Goal: Transaction & Acquisition: Download file/media

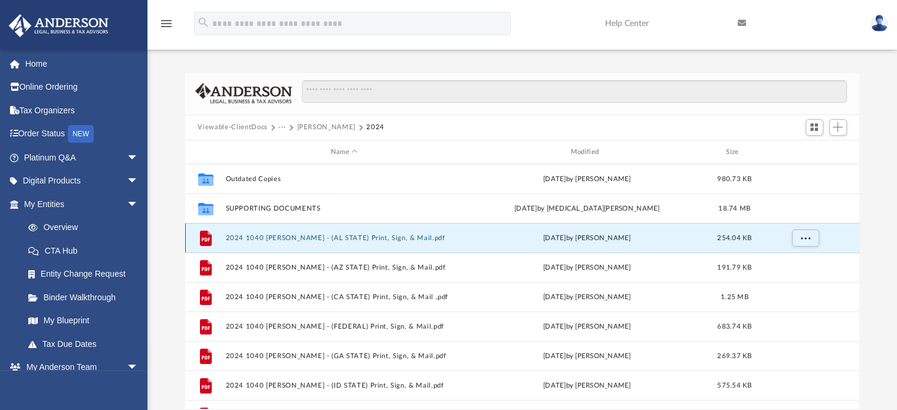
scroll to position [259, 665]
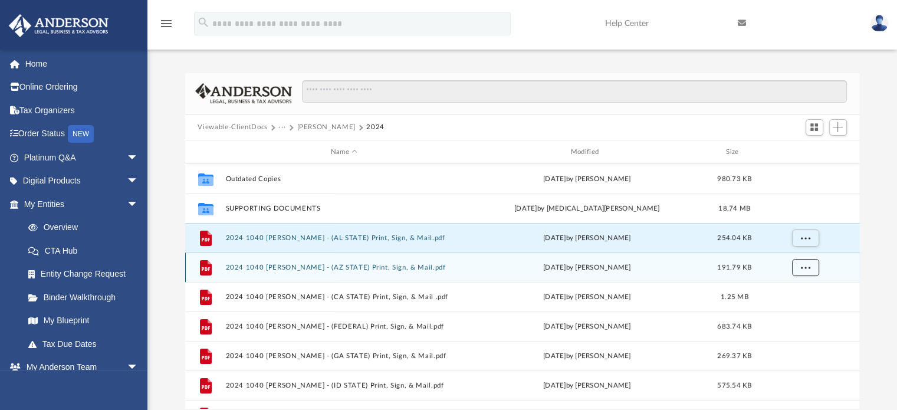
click at [804, 265] on span "More options" at bounding box center [804, 267] width 9 height 6
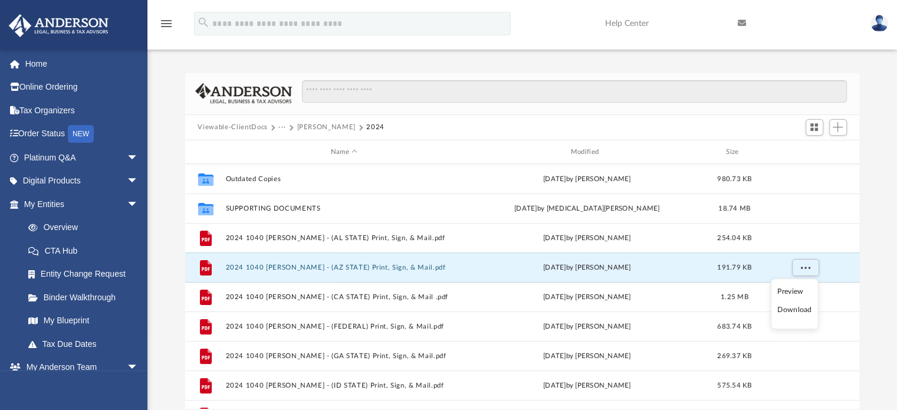
click at [788, 310] on li "Download" at bounding box center [794, 310] width 34 height 12
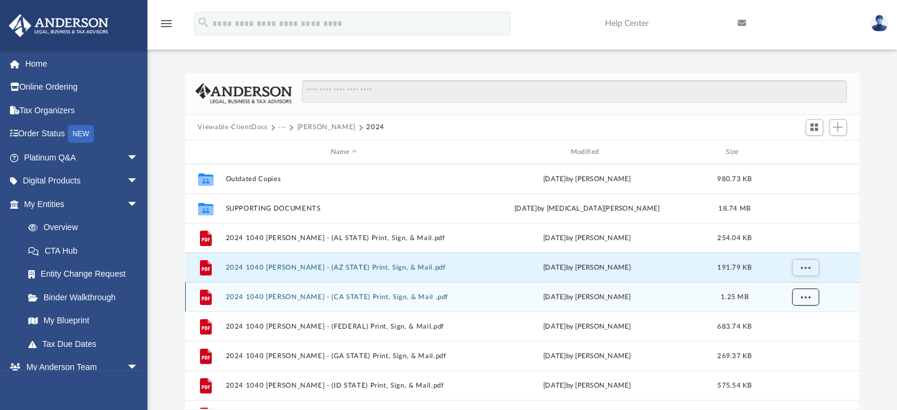
click at [804, 298] on span "More options" at bounding box center [804, 297] width 9 height 6
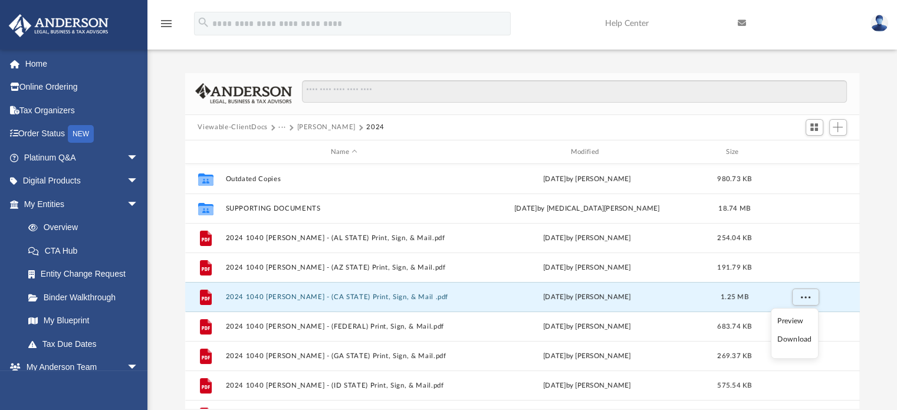
click at [789, 343] on li "Download" at bounding box center [794, 339] width 34 height 12
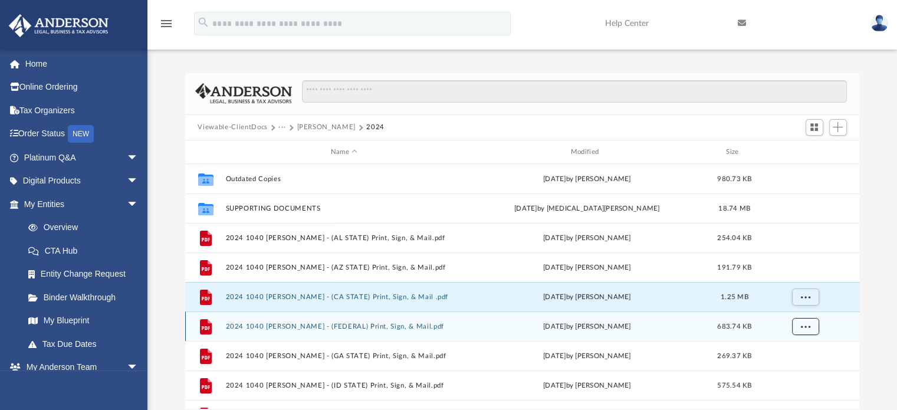
click at [804, 329] on span "More options" at bounding box center [804, 326] width 9 height 6
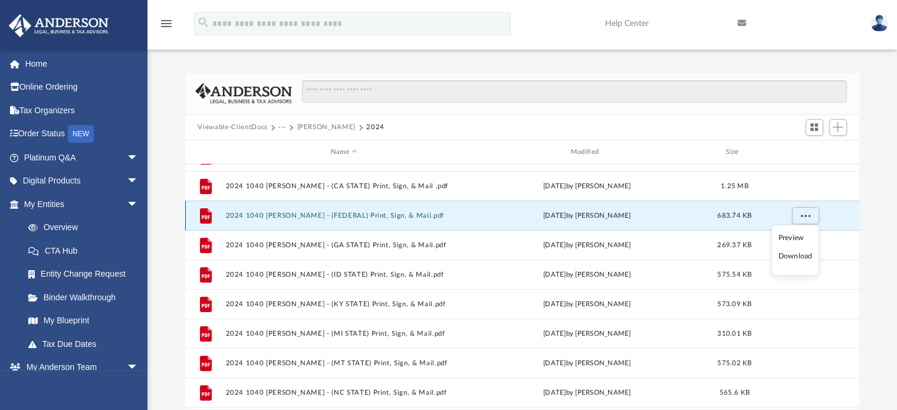
scroll to position [113, 0]
click at [788, 258] on li "Download" at bounding box center [795, 256] width 34 height 12
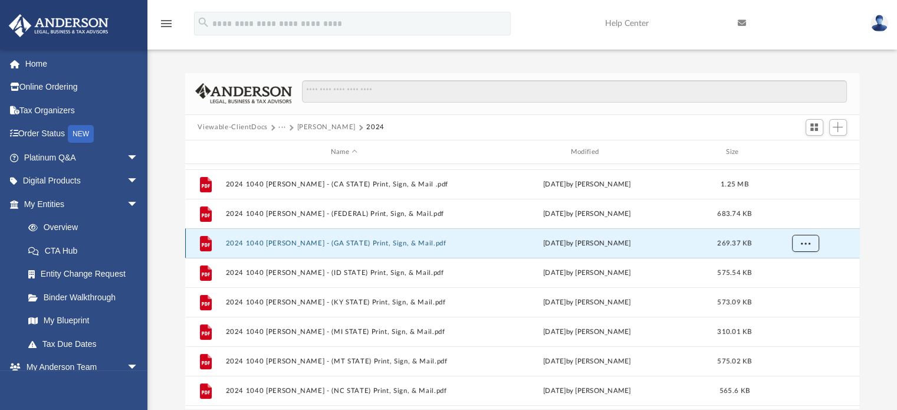
click at [804, 242] on span "More options" at bounding box center [804, 243] width 9 height 6
click at [792, 288] on li "Download" at bounding box center [794, 285] width 34 height 12
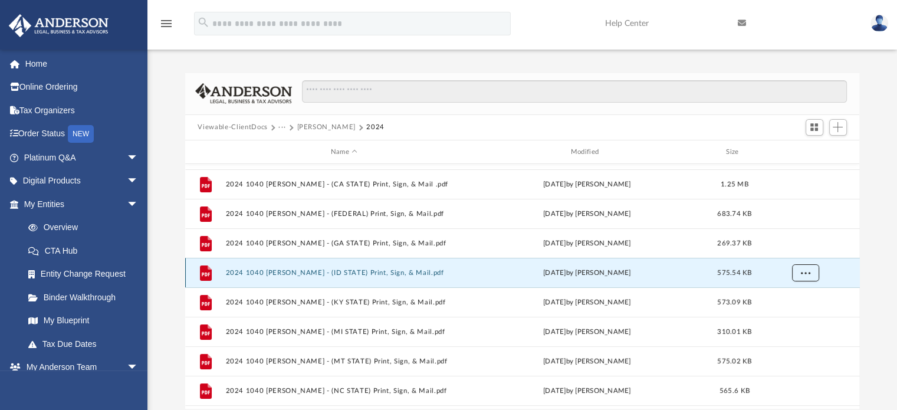
click at [804, 272] on span "More options" at bounding box center [804, 272] width 9 height 6
click at [795, 314] on li "Download" at bounding box center [794, 315] width 34 height 12
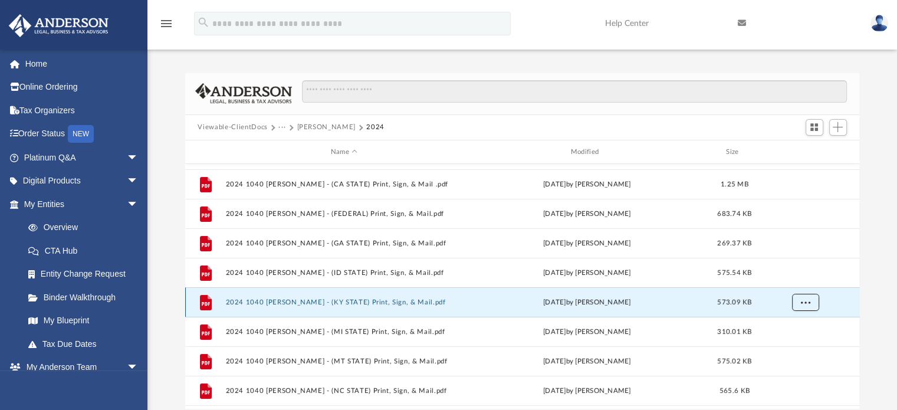
click at [805, 300] on span "More options" at bounding box center [804, 302] width 9 height 6
click at [787, 344] on li "Download" at bounding box center [794, 344] width 34 height 12
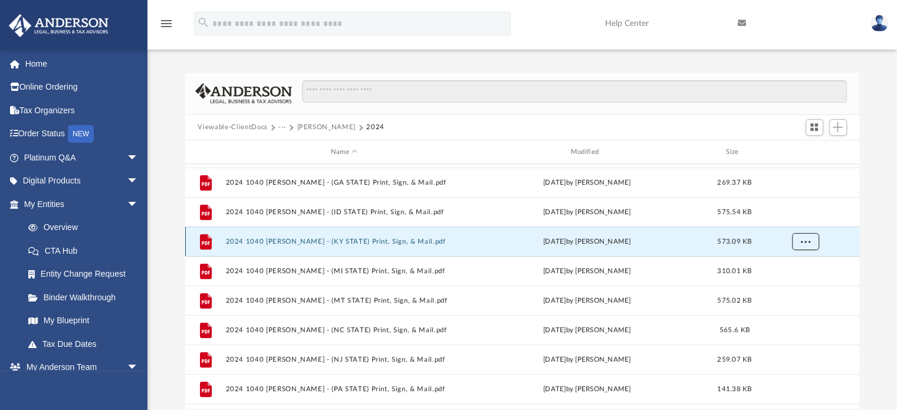
scroll to position [174, 0]
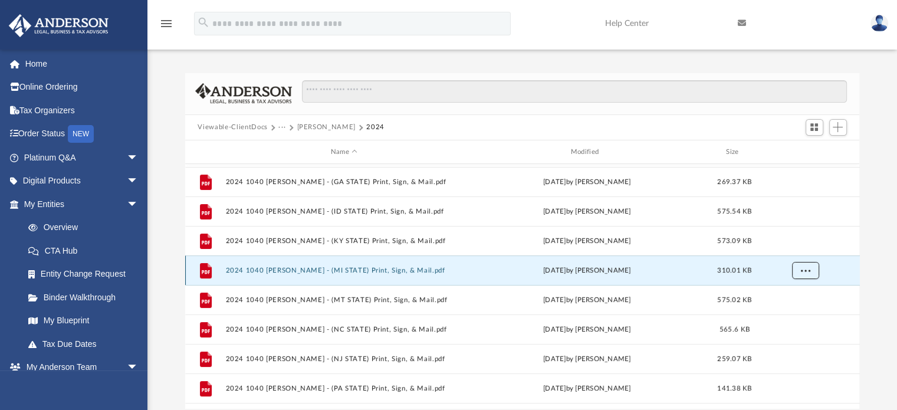
click at [807, 271] on span "More options" at bounding box center [804, 270] width 9 height 6
click at [787, 311] on li "Download" at bounding box center [794, 313] width 34 height 12
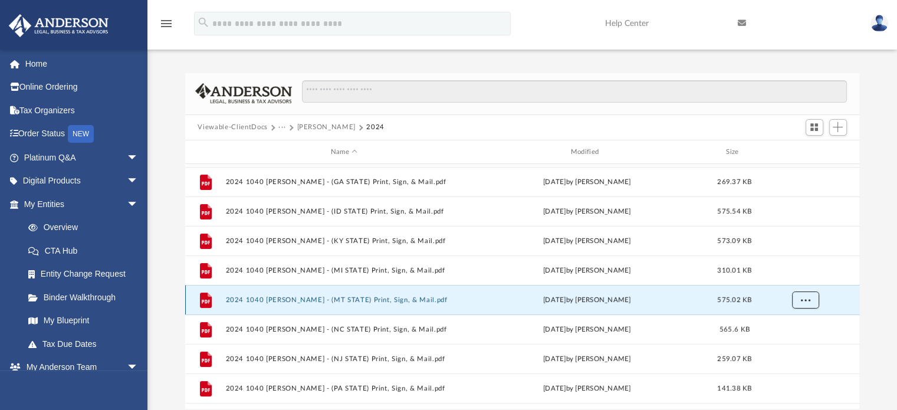
click at [805, 301] on span "More options" at bounding box center [804, 300] width 9 height 6
click at [792, 341] on li "Download" at bounding box center [794, 342] width 34 height 12
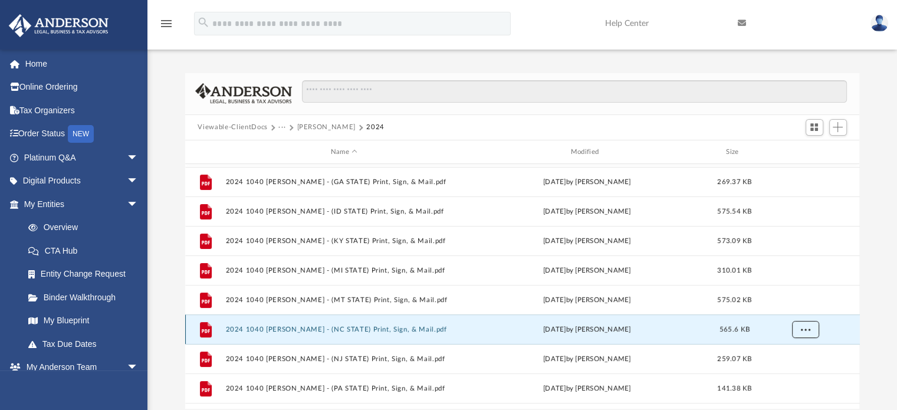
click at [809, 328] on button "More options" at bounding box center [804, 330] width 27 height 18
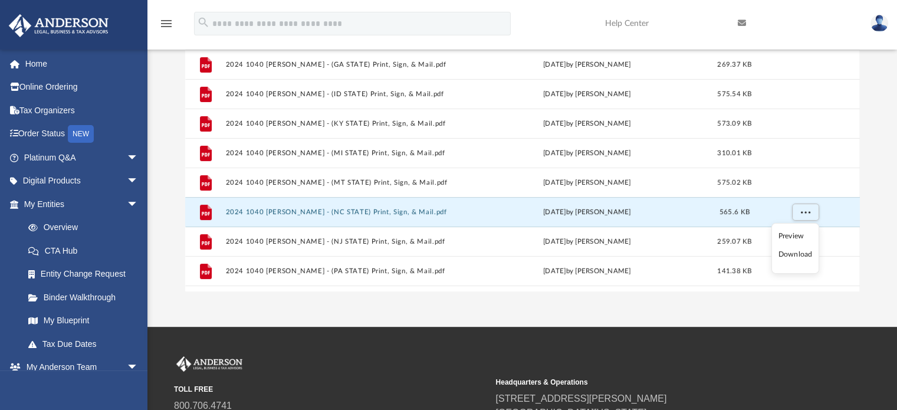
scroll to position [118, 0]
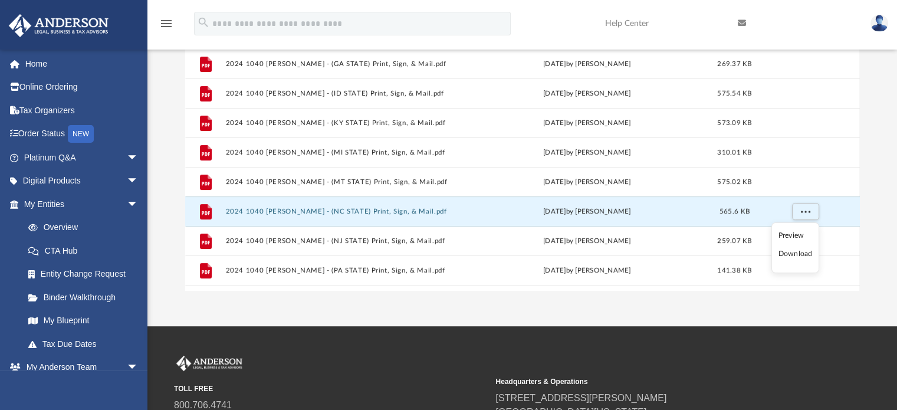
click at [798, 254] on li "Download" at bounding box center [795, 254] width 34 height 12
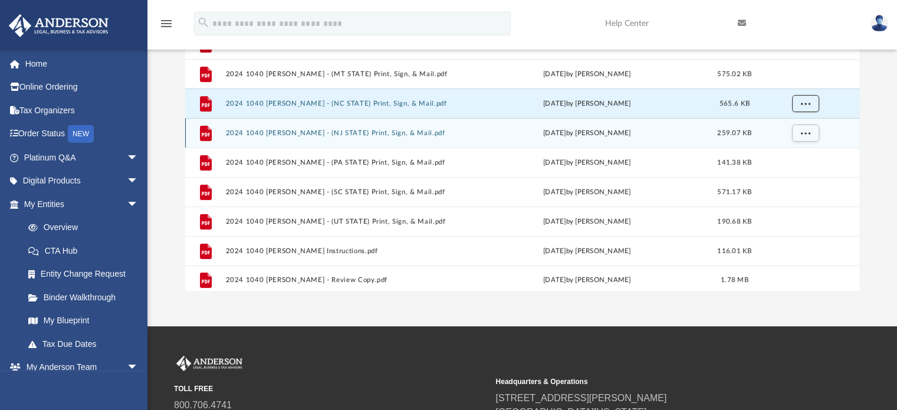
scroll to position [286, 0]
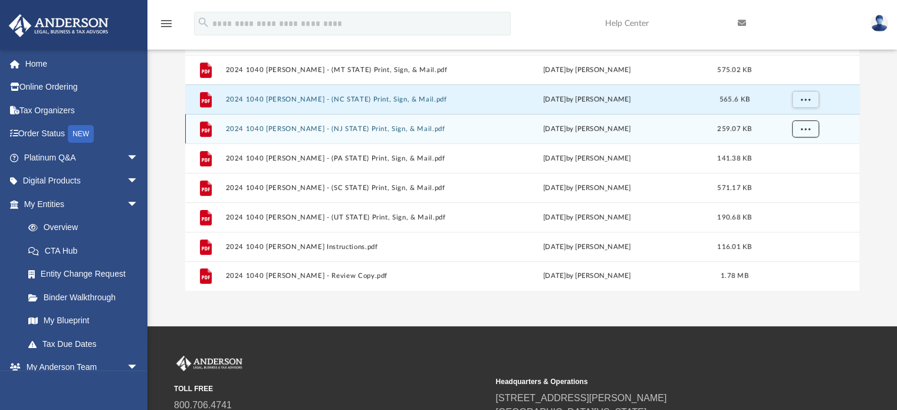
click at [802, 129] on span "More options" at bounding box center [804, 129] width 9 height 6
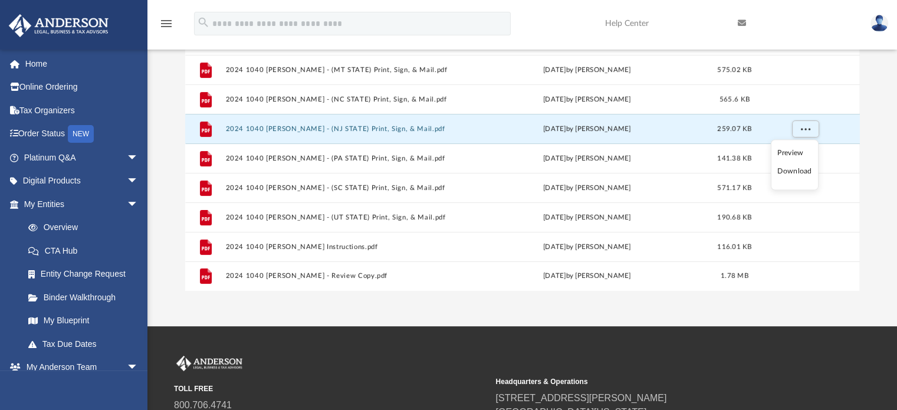
click at [796, 148] on li "Preview" at bounding box center [794, 152] width 34 height 12
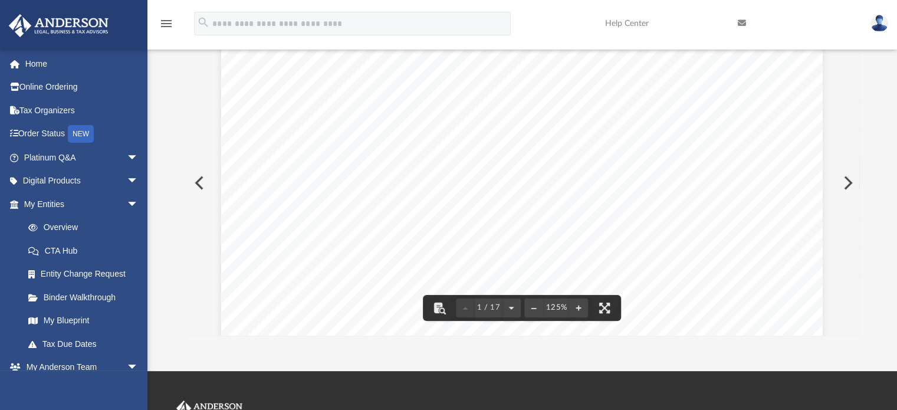
scroll to position [0, 0]
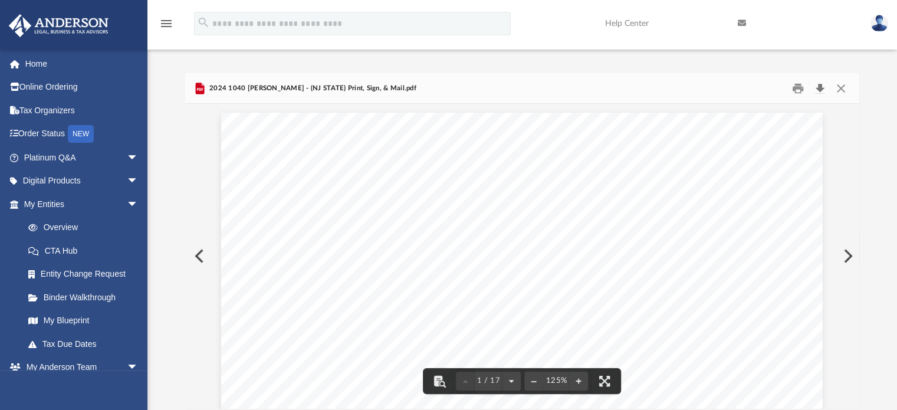
click at [816, 88] on button "Download" at bounding box center [819, 88] width 21 height 18
click at [840, 89] on button "Close" at bounding box center [840, 88] width 21 height 18
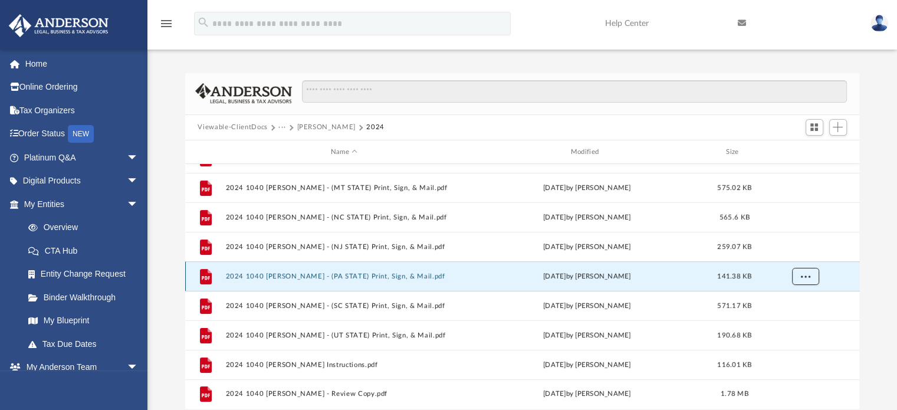
click at [802, 275] on span "More options" at bounding box center [804, 276] width 9 height 6
click at [784, 318] on li "Download" at bounding box center [794, 318] width 34 height 12
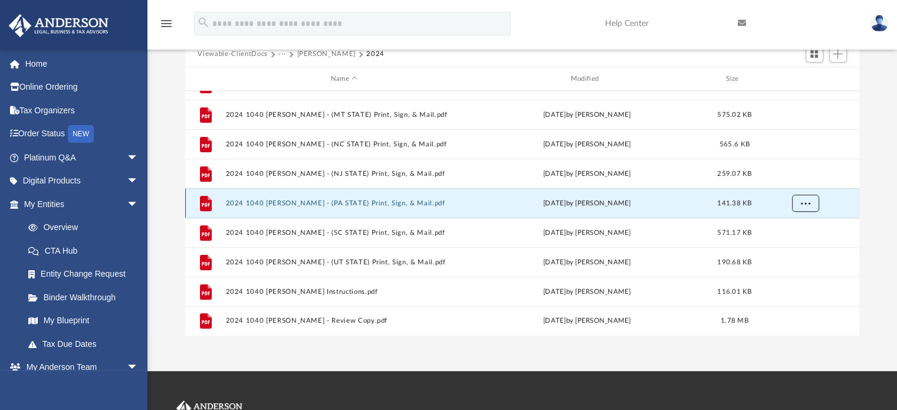
scroll to position [84, 0]
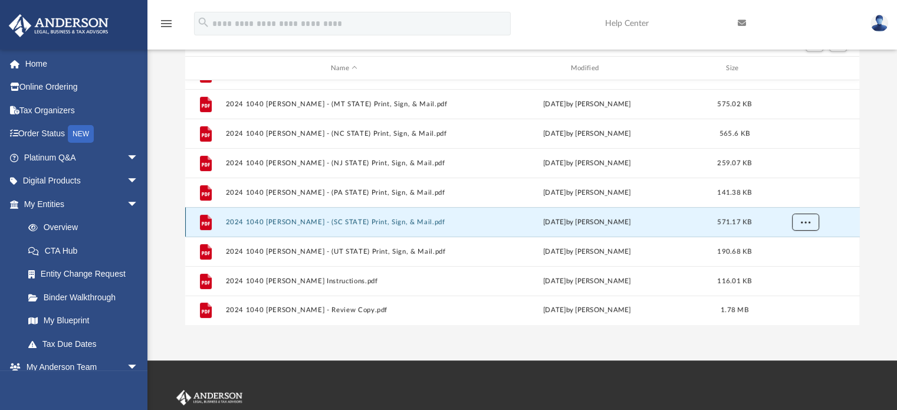
click at [802, 225] on button "More options" at bounding box center [804, 222] width 27 height 18
click at [790, 262] on li "Download" at bounding box center [794, 264] width 34 height 12
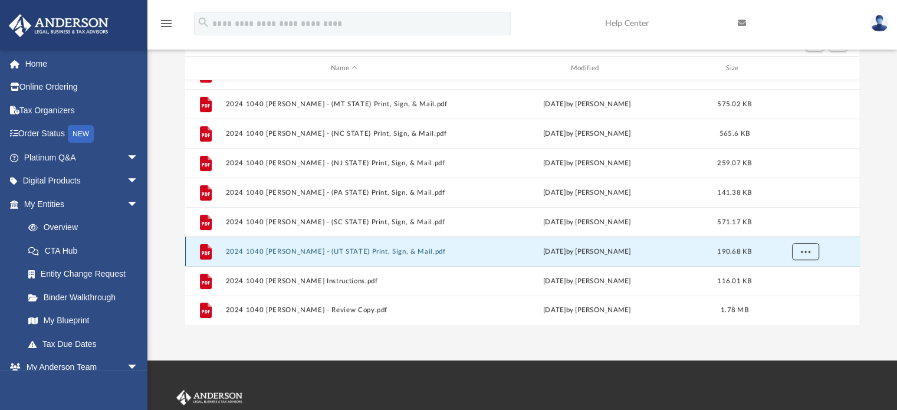
click at [807, 252] on span "More options" at bounding box center [804, 251] width 9 height 6
click at [801, 292] on li "Download" at bounding box center [794, 293] width 34 height 12
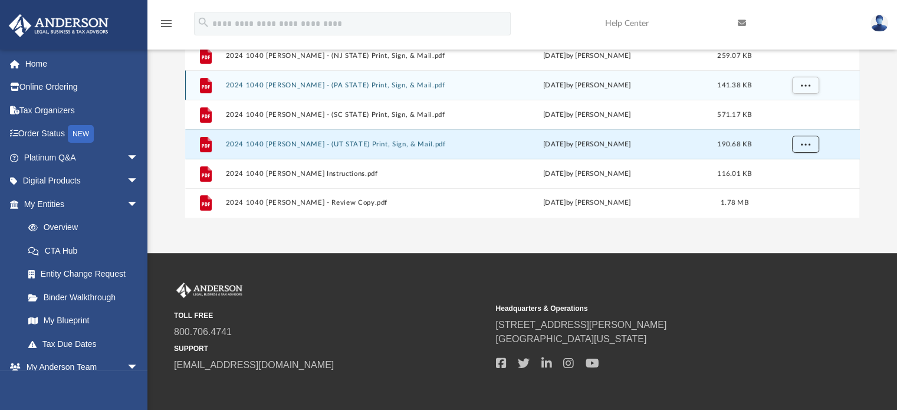
scroll to position [195, 0]
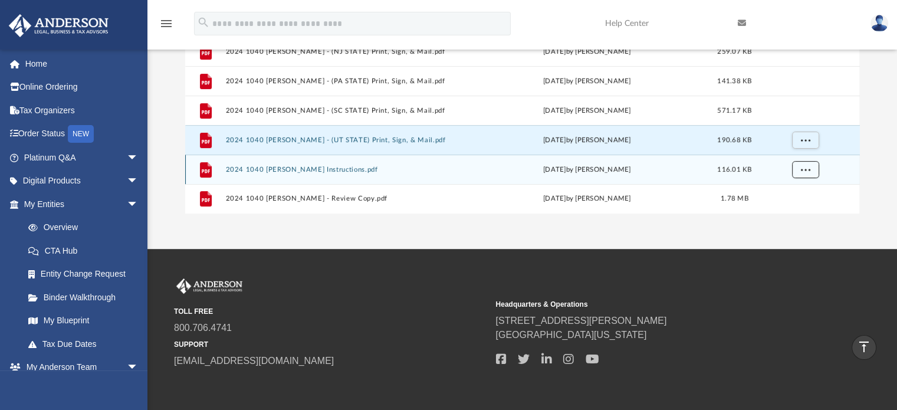
click at [802, 170] on span "More options" at bounding box center [804, 169] width 9 height 6
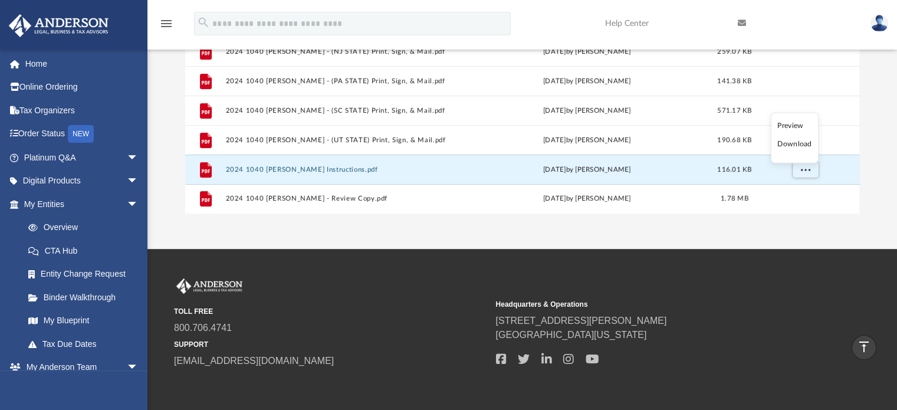
click at [792, 143] on li "Download" at bounding box center [794, 144] width 34 height 12
click at [828, 15] on link at bounding box center [795, 23] width 133 height 47
click at [803, 172] on button "More options" at bounding box center [804, 170] width 27 height 18
click at [795, 141] on li "Download" at bounding box center [794, 144] width 34 height 12
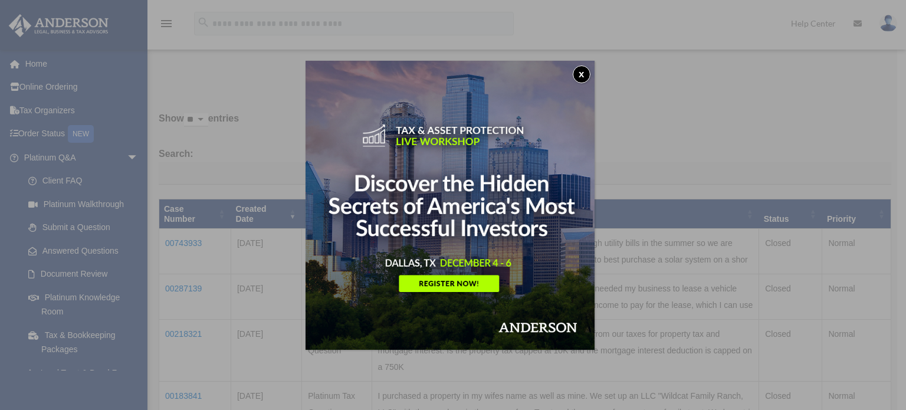
click at [583, 71] on button "x" at bounding box center [581, 74] width 18 height 18
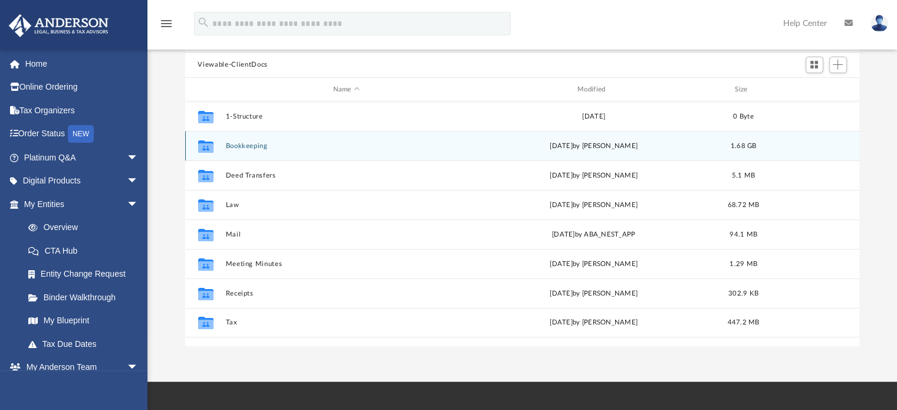
scroll to position [108, 0]
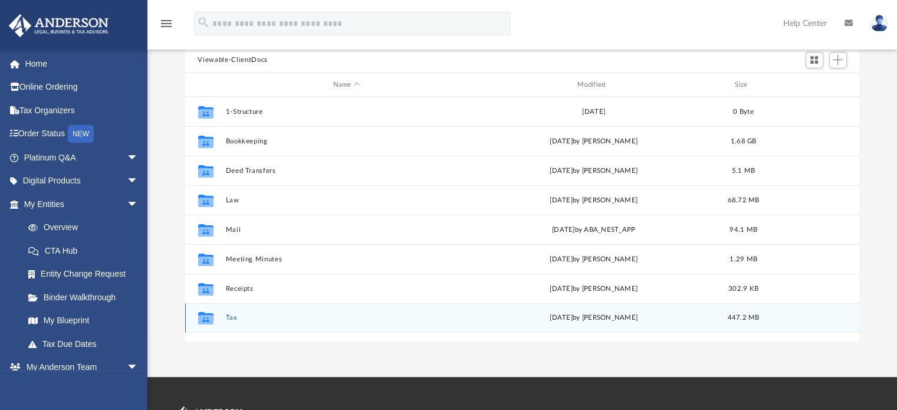
click at [231, 317] on button "Tax" at bounding box center [346, 318] width 242 height 8
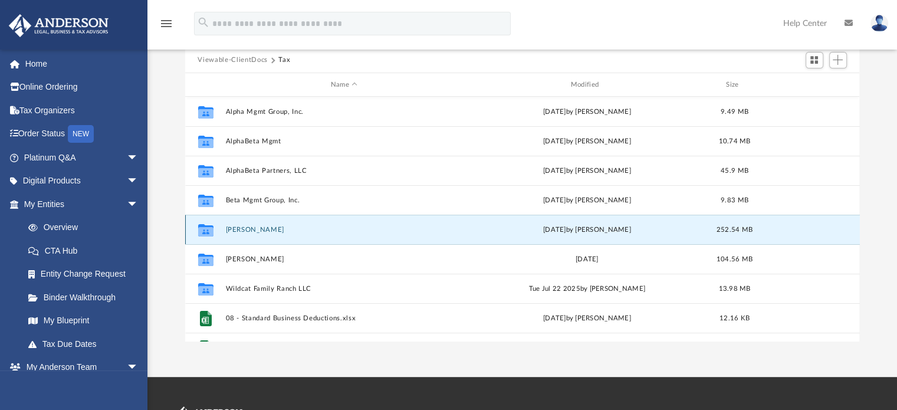
click at [243, 230] on button "[PERSON_NAME]" at bounding box center [344, 230] width 238 height 8
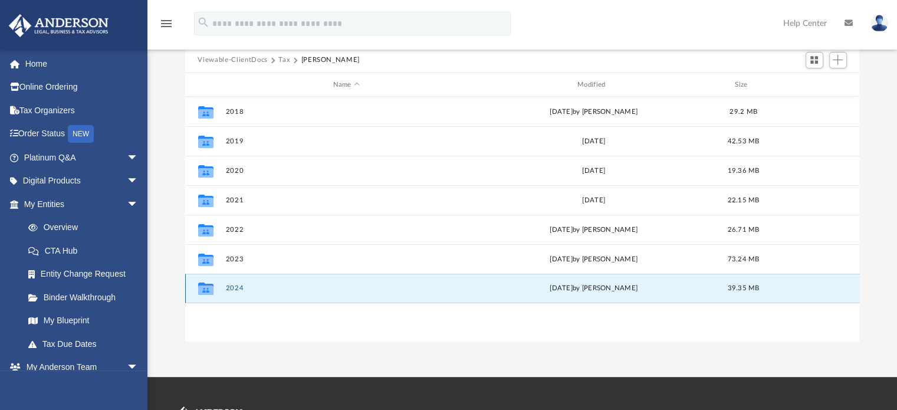
click at [228, 285] on button "2024" at bounding box center [346, 289] width 242 height 8
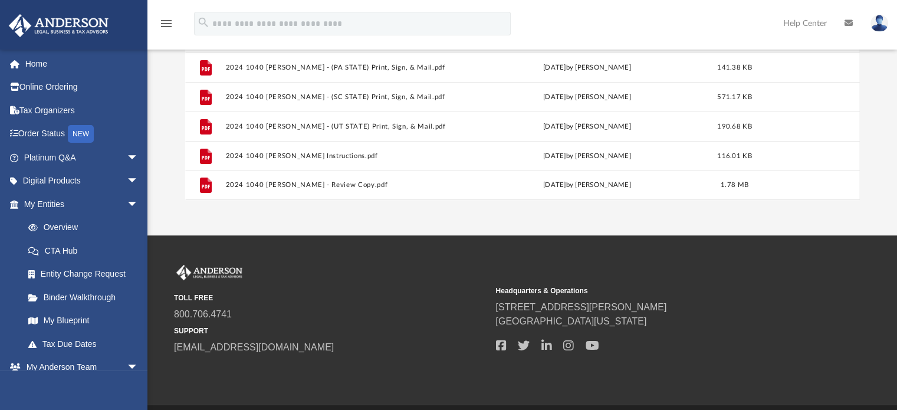
scroll to position [252, 0]
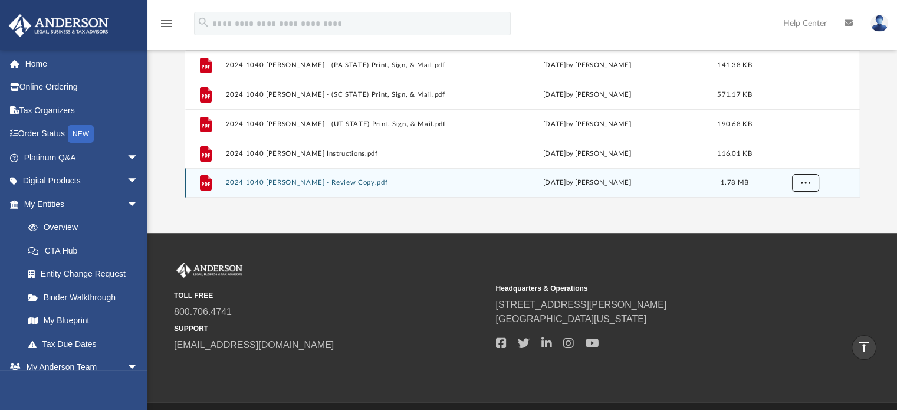
click at [809, 183] on button "More options" at bounding box center [804, 184] width 27 height 18
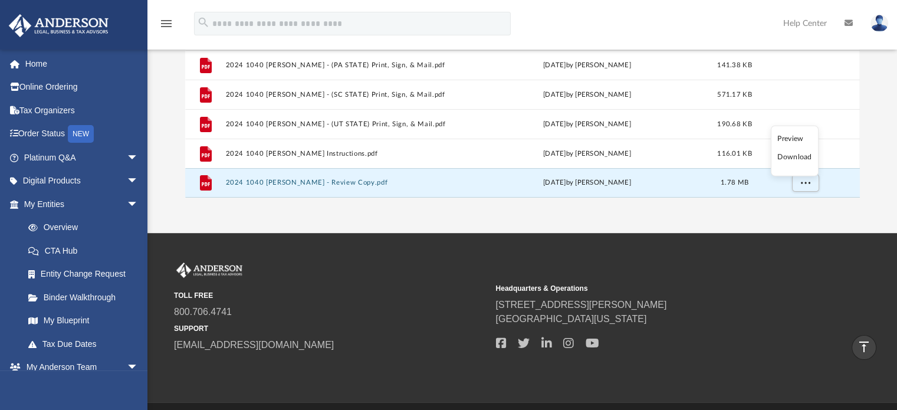
click at [789, 157] on li "Download" at bounding box center [794, 157] width 34 height 12
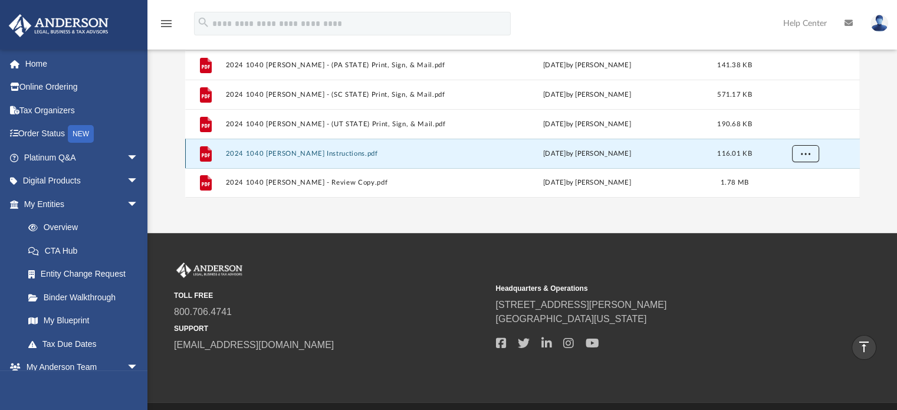
click at [805, 151] on span "More options" at bounding box center [804, 153] width 9 height 6
click at [791, 124] on li "Download" at bounding box center [794, 127] width 34 height 12
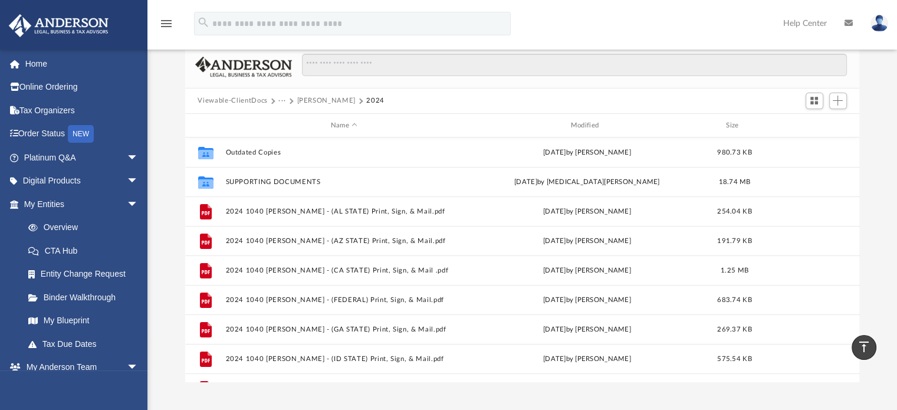
scroll to position [63, 0]
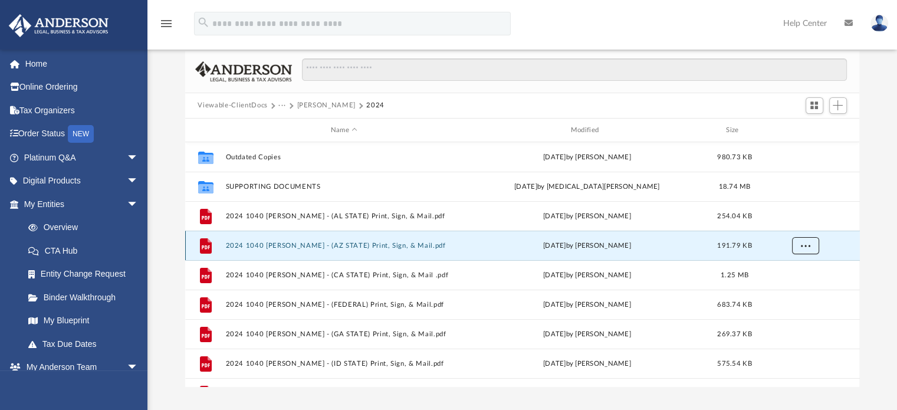
click at [805, 242] on span "More options" at bounding box center [804, 245] width 9 height 6
click at [785, 290] on li "Download" at bounding box center [794, 288] width 34 height 12
